Goal: Task Accomplishment & Management: Manage account settings

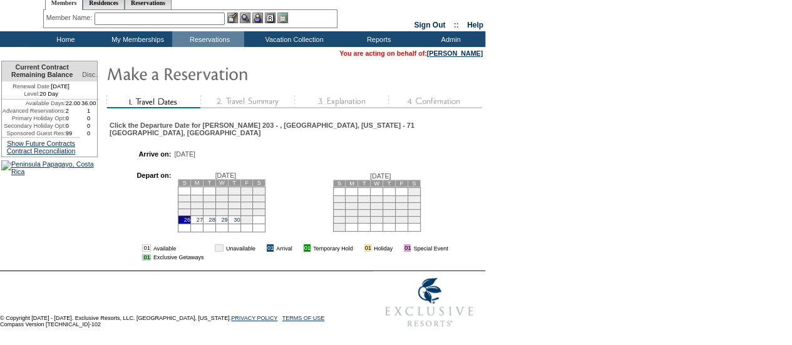
scroll to position [65, 0]
click at [227, 217] on link "29" at bounding box center [224, 220] width 6 height 6
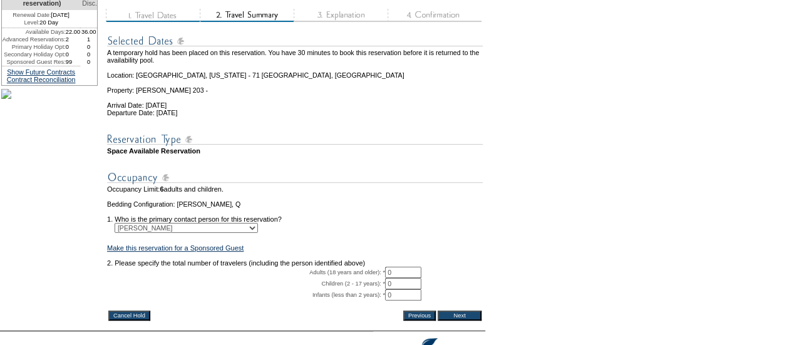
scroll to position [198, 0]
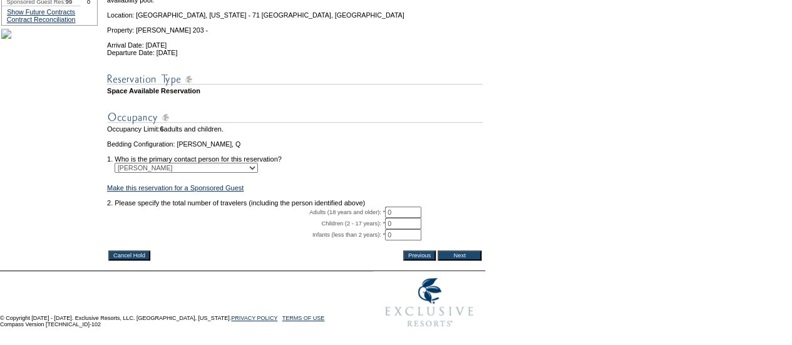
click at [137, 260] on input "Cancel Hold" at bounding box center [129, 255] width 42 height 10
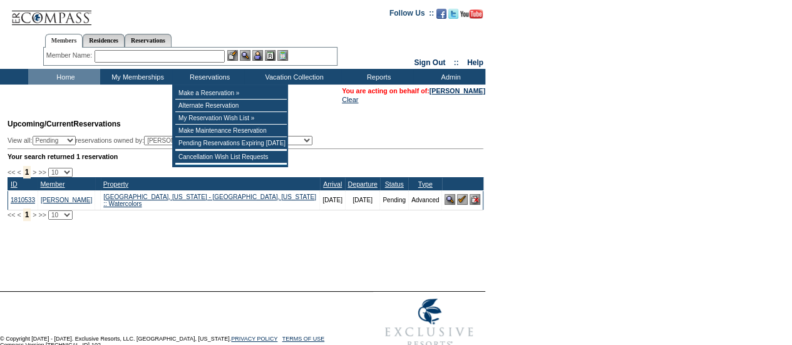
click at [193, 57] on input "text" at bounding box center [160, 56] width 130 height 13
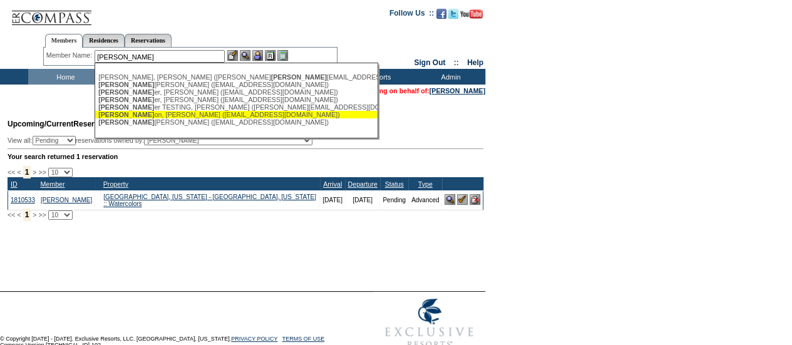
click at [161, 116] on div "Wint on, Jeanette (jwinton@marketprohomes.com)" at bounding box center [236, 115] width 276 height 8
type input "Winton, Jeanette (jwinton@marketprohomes.com)"
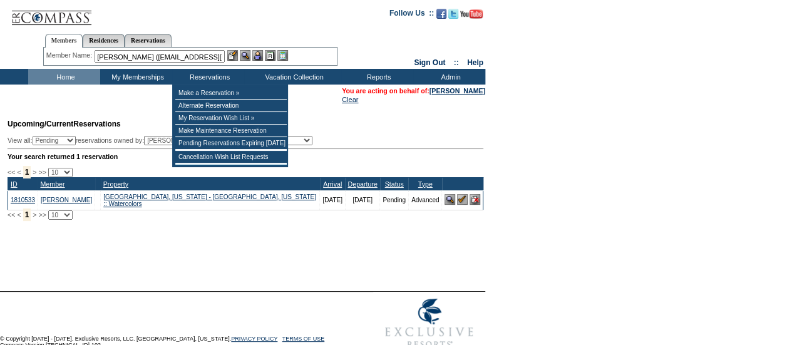
click at [259, 54] on img at bounding box center [257, 55] width 11 height 11
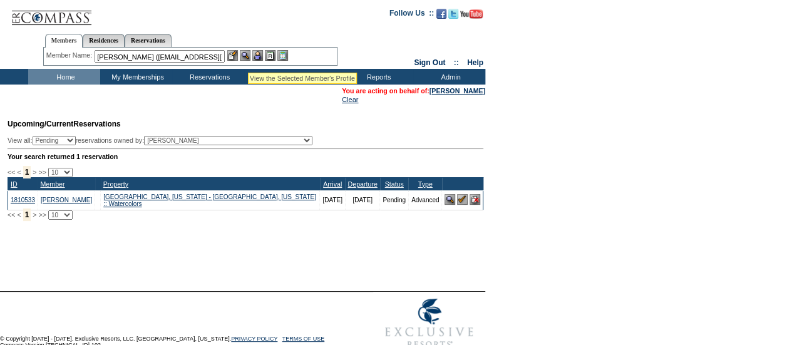
click at [248, 57] on img at bounding box center [245, 55] width 11 height 11
